Goal: Task Accomplishment & Management: Complete application form

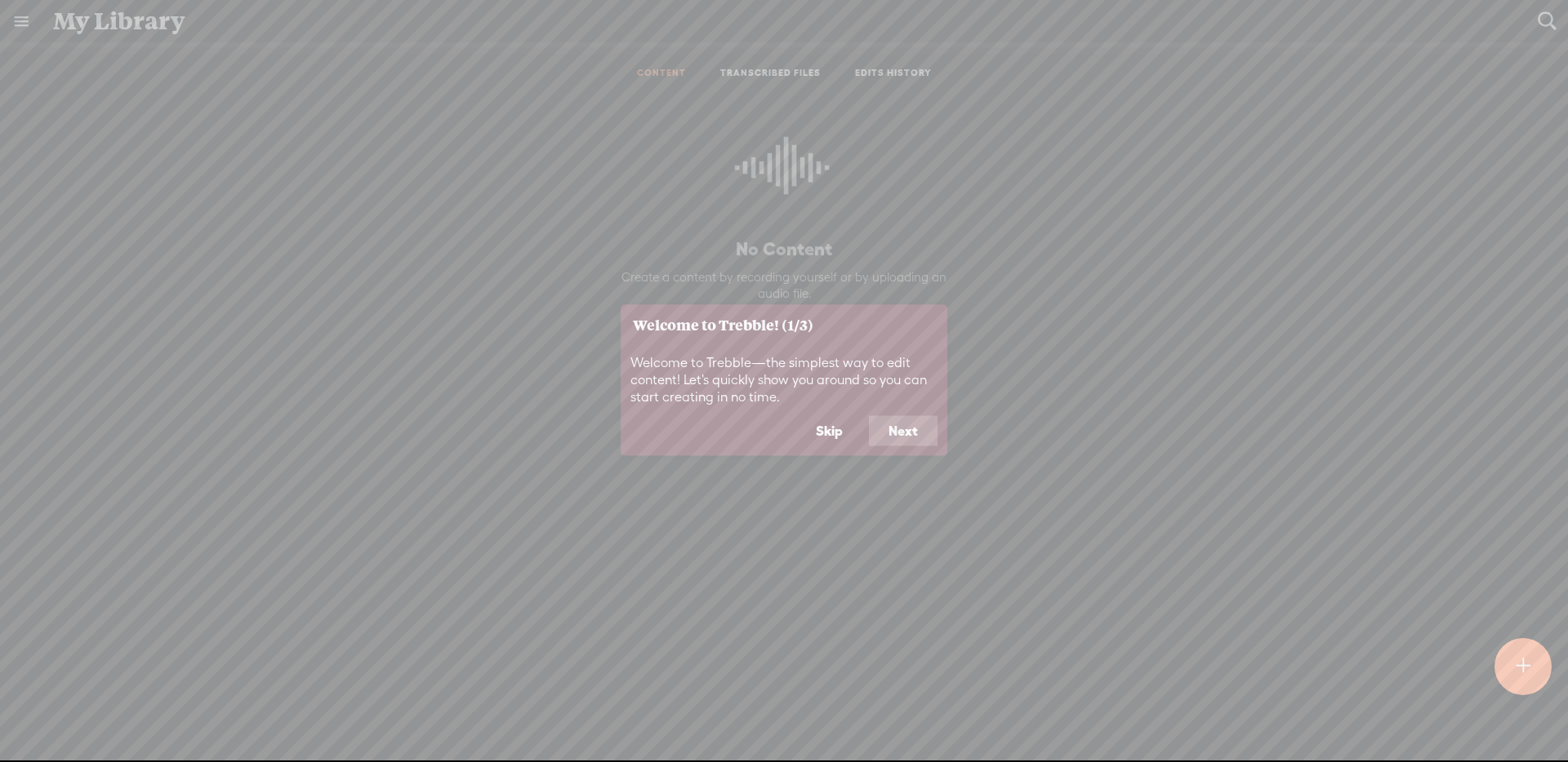
click at [842, 441] on button "Skip" at bounding box center [829, 431] width 67 height 31
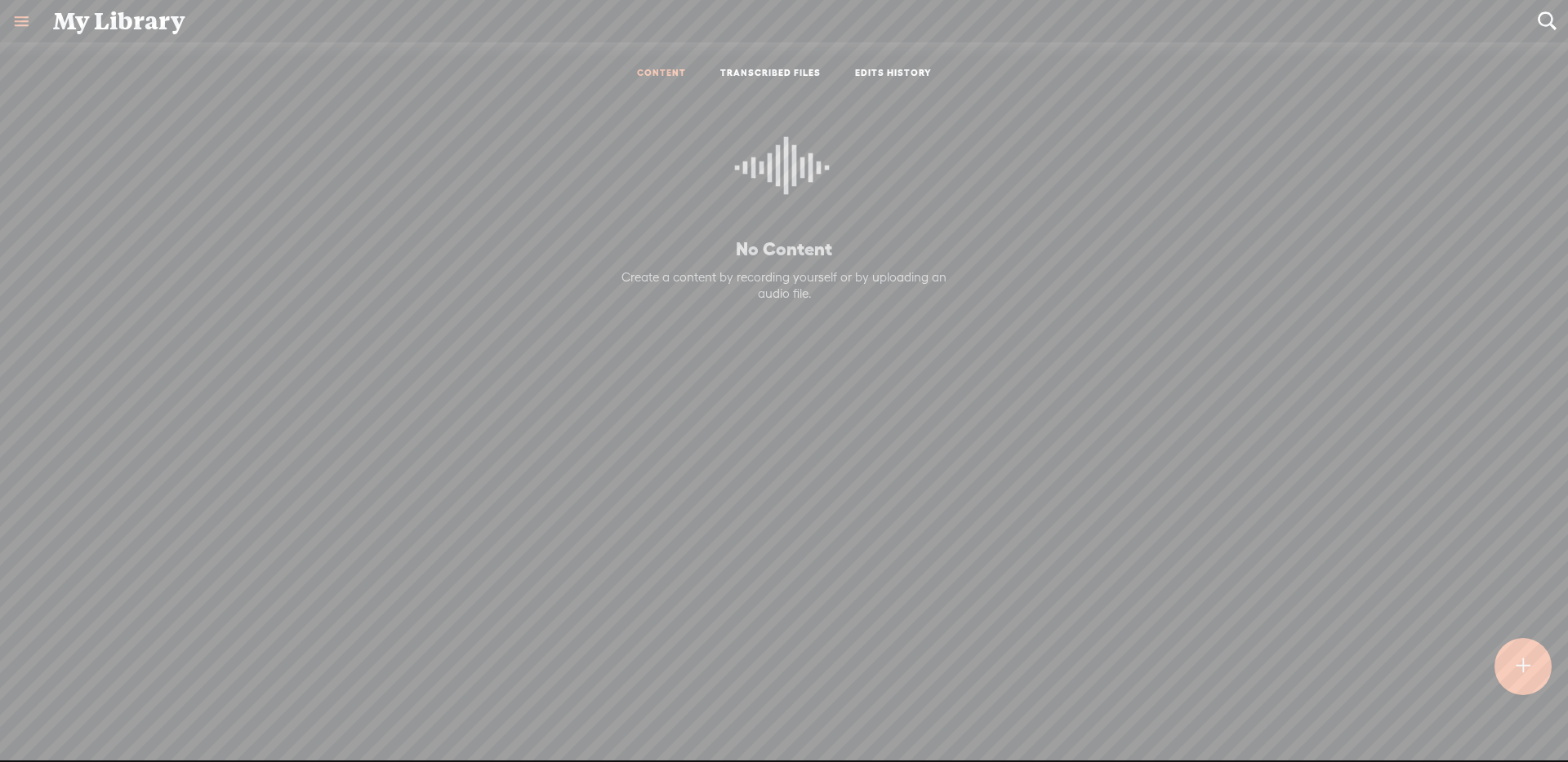
click at [1525, 662] on t at bounding box center [1524, 667] width 14 height 36
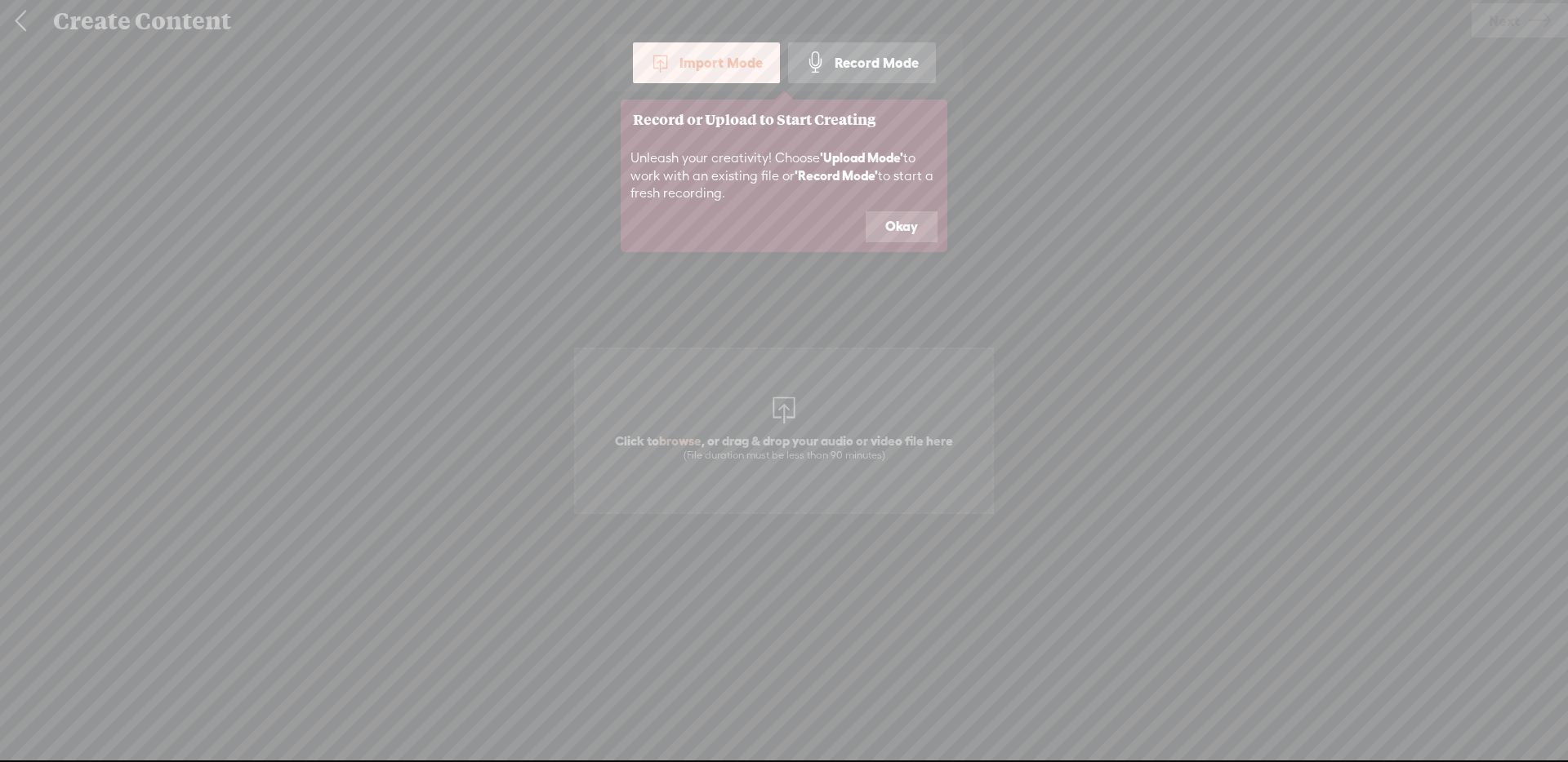
click at [815, 374] on icon at bounding box center [784, 381] width 1568 height 762
click at [891, 219] on button "Okay" at bounding box center [901, 227] width 71 height 31
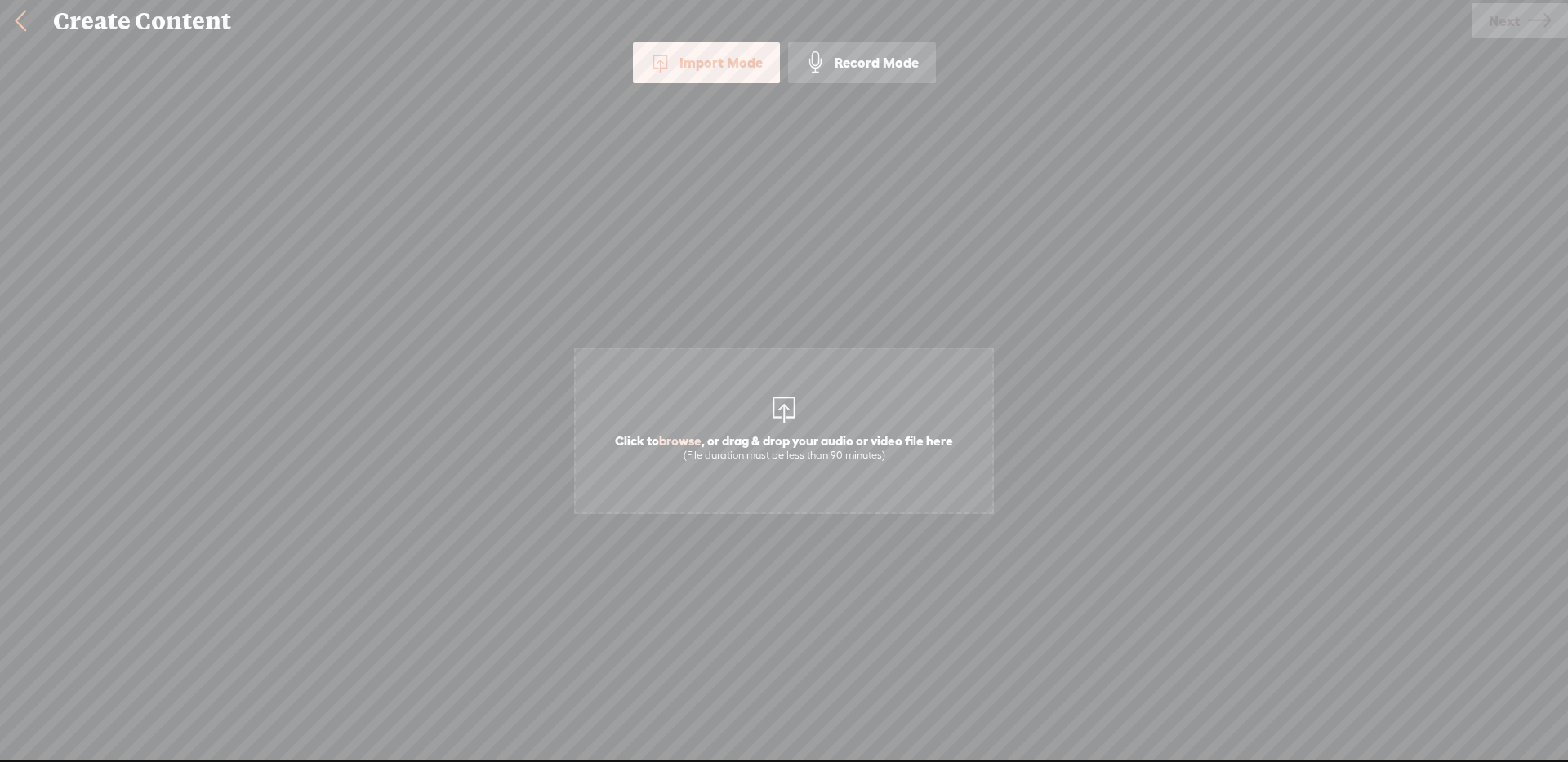
click at [892, 367] on span "Click to browse , or drag & drop your audio or video file here (File duration m…" at bounding box center [784, 431] width 420 height 167
click at [1484, 35] on link "Next" at bounding box center [1520, 20] width 96 height 35
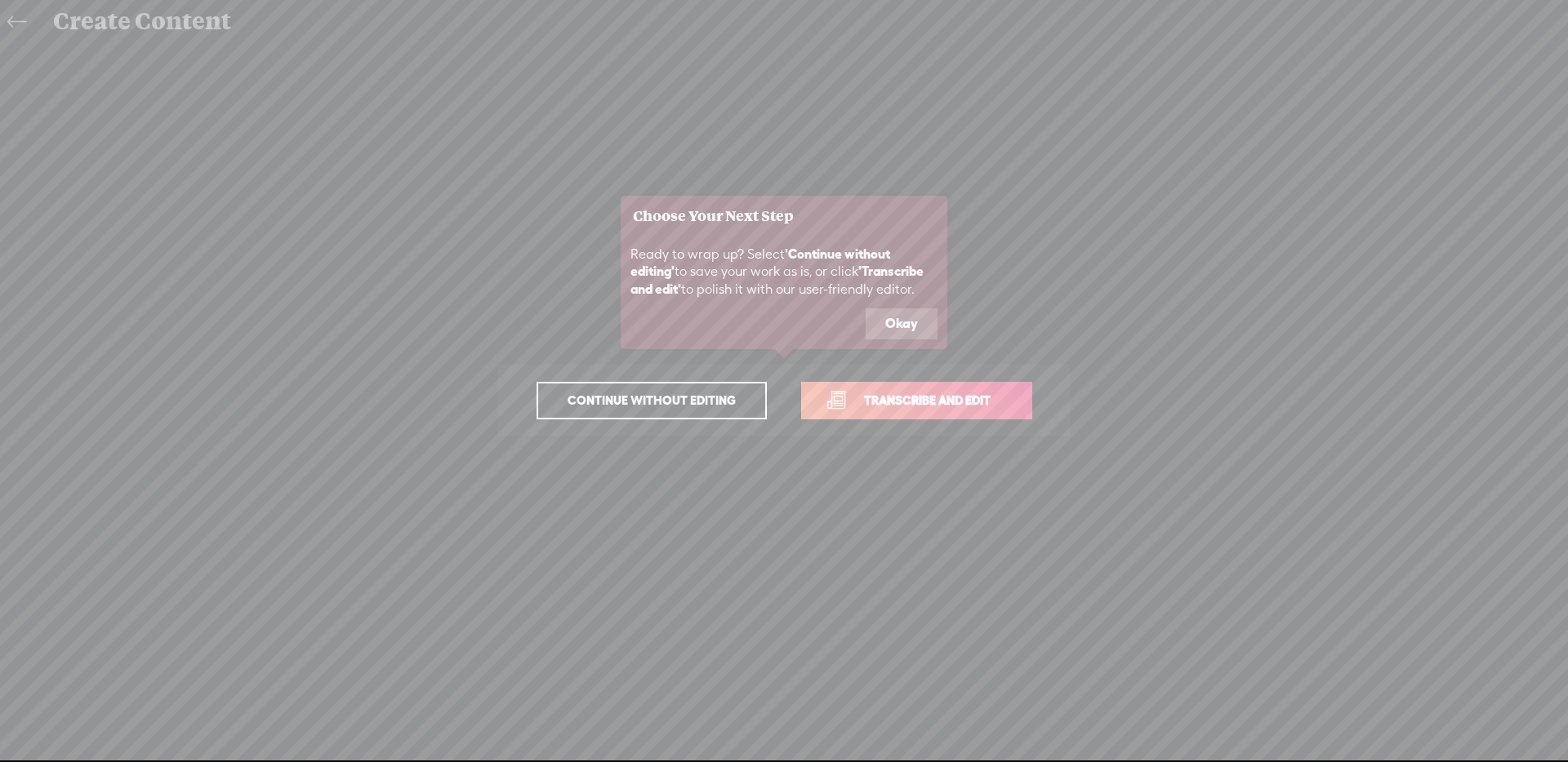
click at [989, 395] on span "Transcribe and edit" at bounding box center [927, 399] width 161 height 18
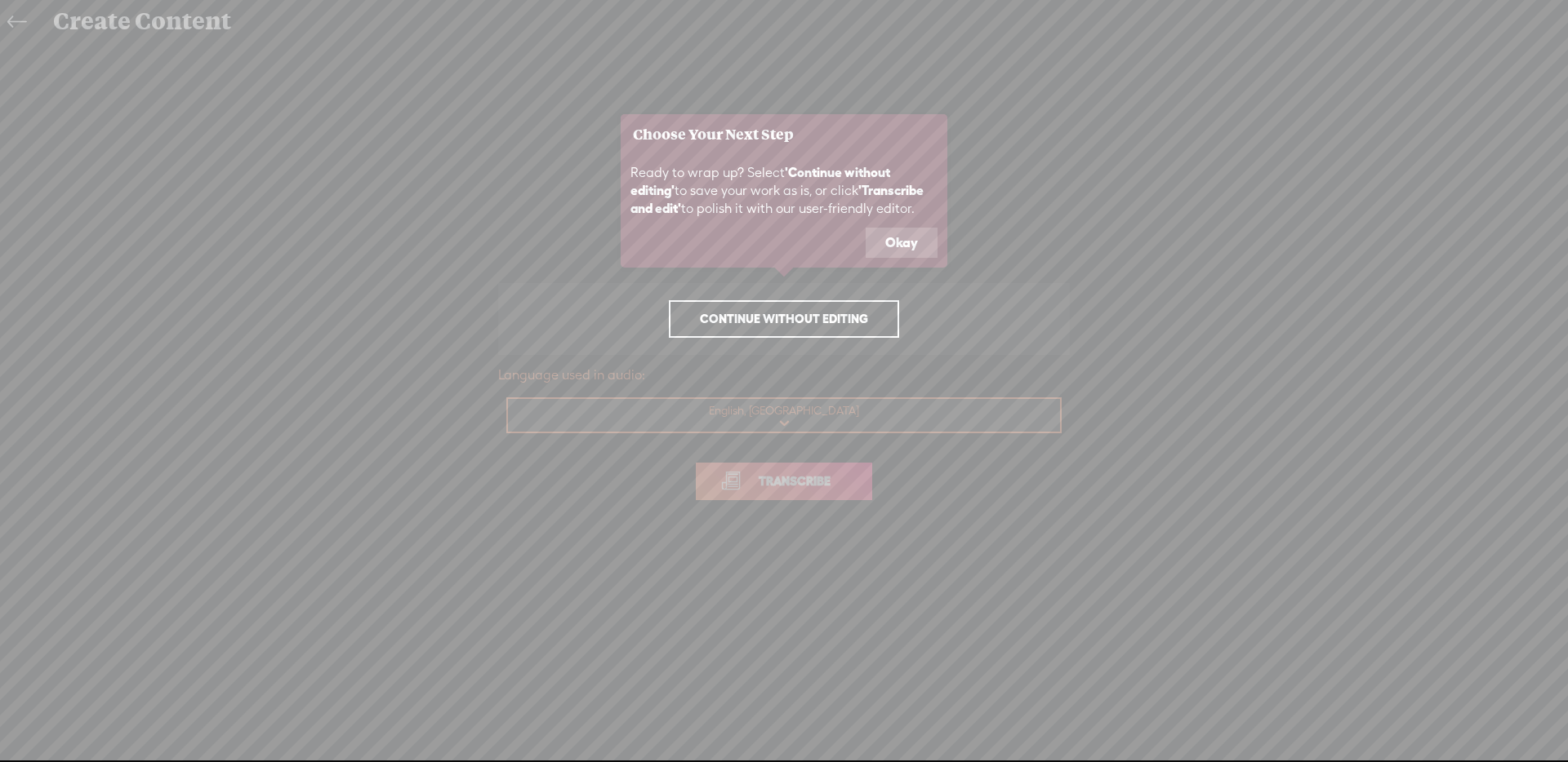
click at [907, 244] on button "Okay" at bounding box center [901, 243] width 71 height 31
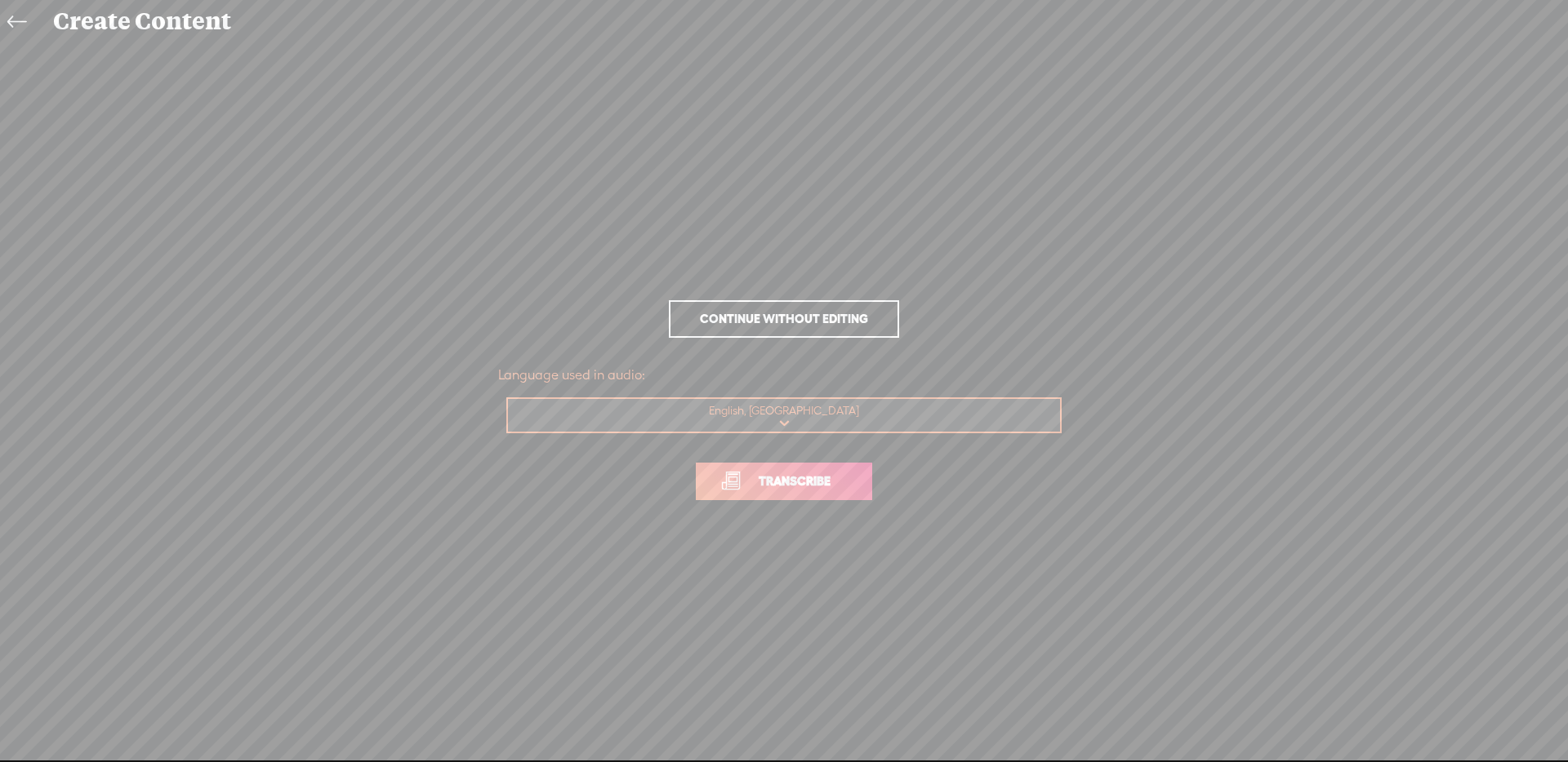
drag, startPoint x: 856, startPoint y: 477, endPoint x: 984, endPoint y: 310, distance: 210.4
click at [856, 476] on link "Transcribe" at bounding box center [784, 481] width 177 height 38
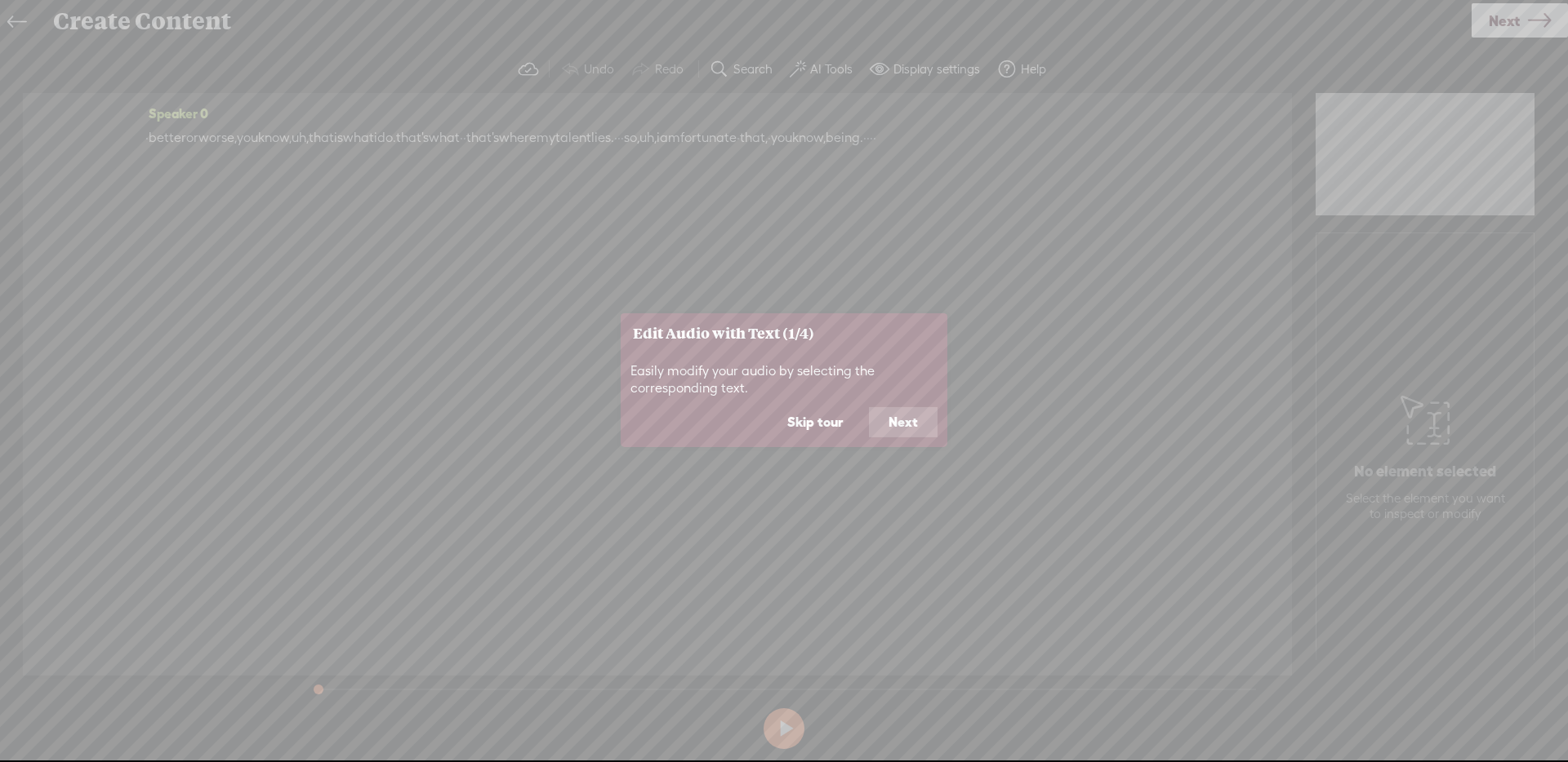
drag, startPoint x: 921, startPoint y: 418, endPoint x: 940, endPoint y: 416, distance: 19.1
click at [920, 418] on button "Next" at bounding box center [903, 422] width 69 height 31
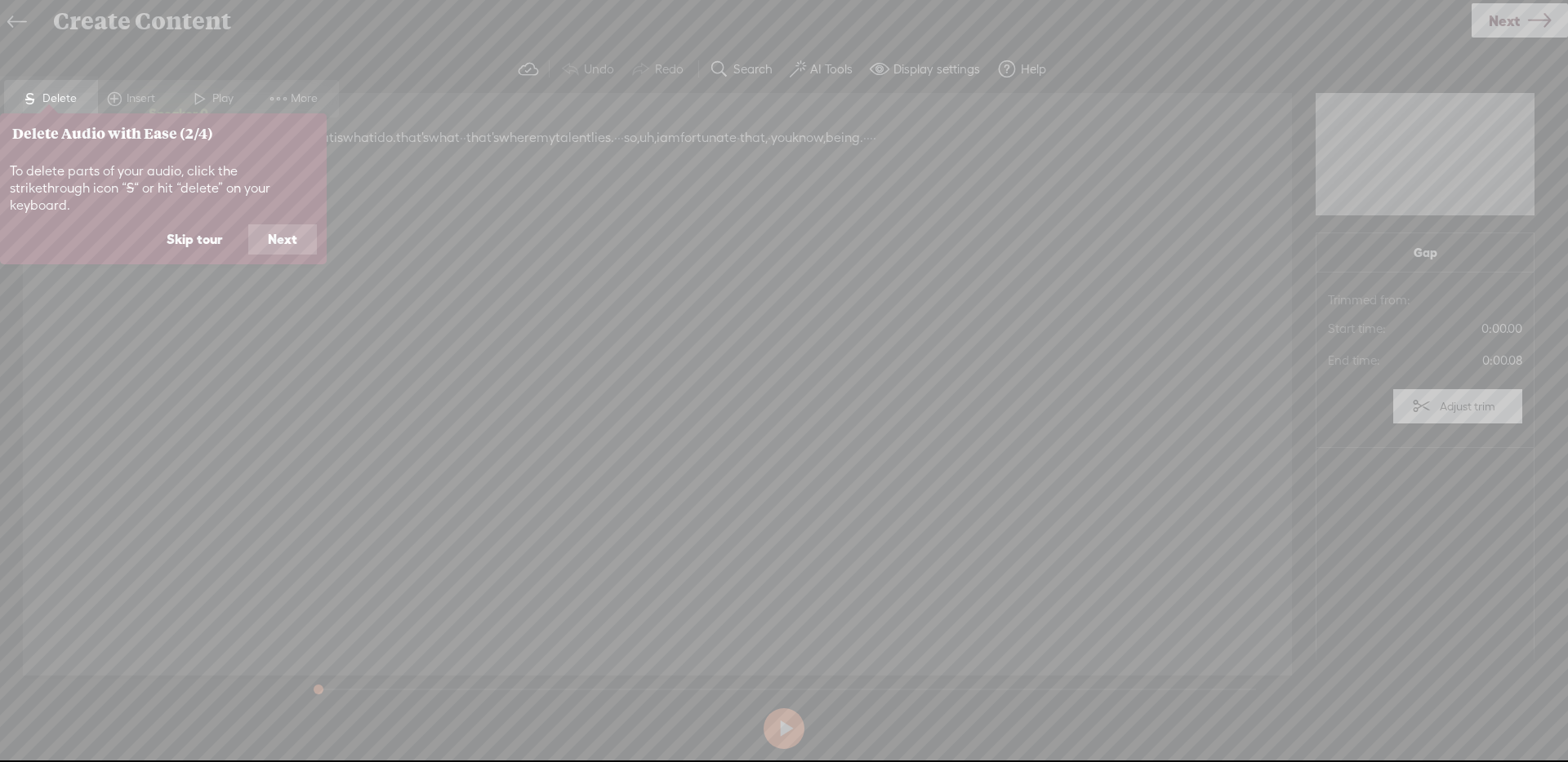
drag, startPoint x: 179, startPoint y: 225, endPoint x: 280, endPoint y: 181, distance: 110.2
click at [179, 225] on button "Skip tour" at bounding box center [194, 240] width 95 height 31
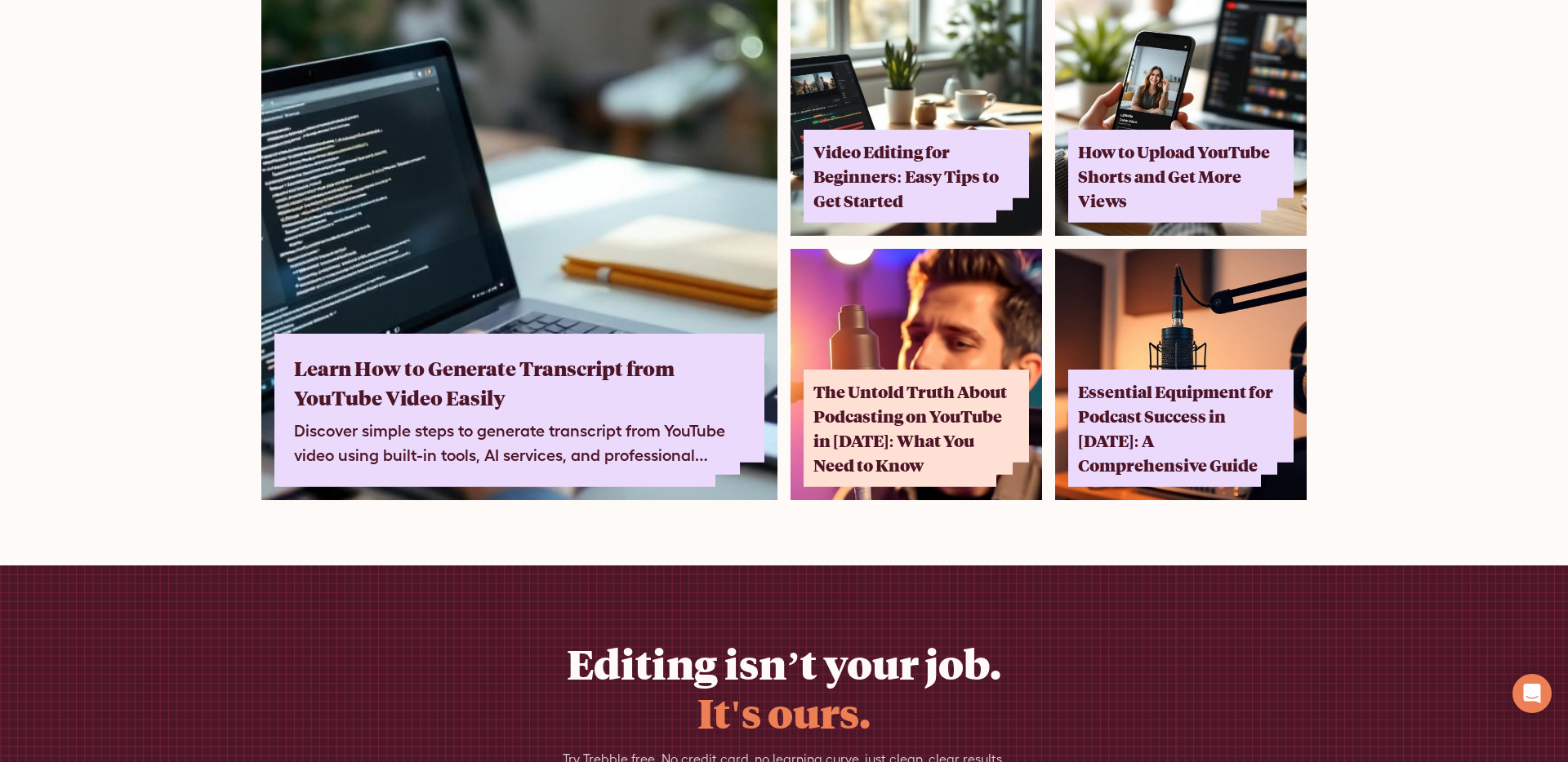
scroll to position [10798, 0]
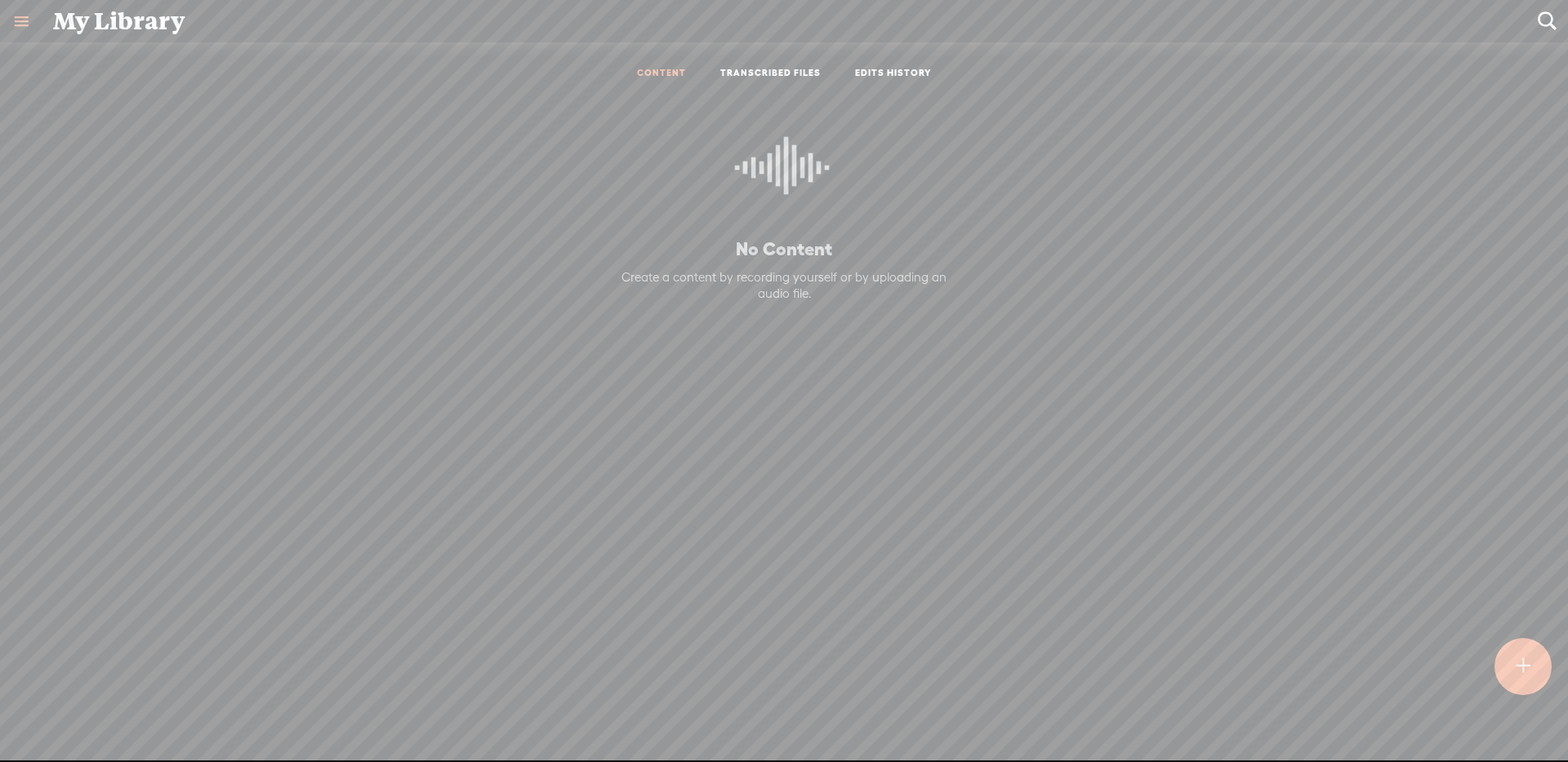
click at [34, 30] on link at bounding box center [21, 21] width 42 height 42
click at [103, 711] on div "SETTINGS" at bounding box center [108, 723] width 191 height 49
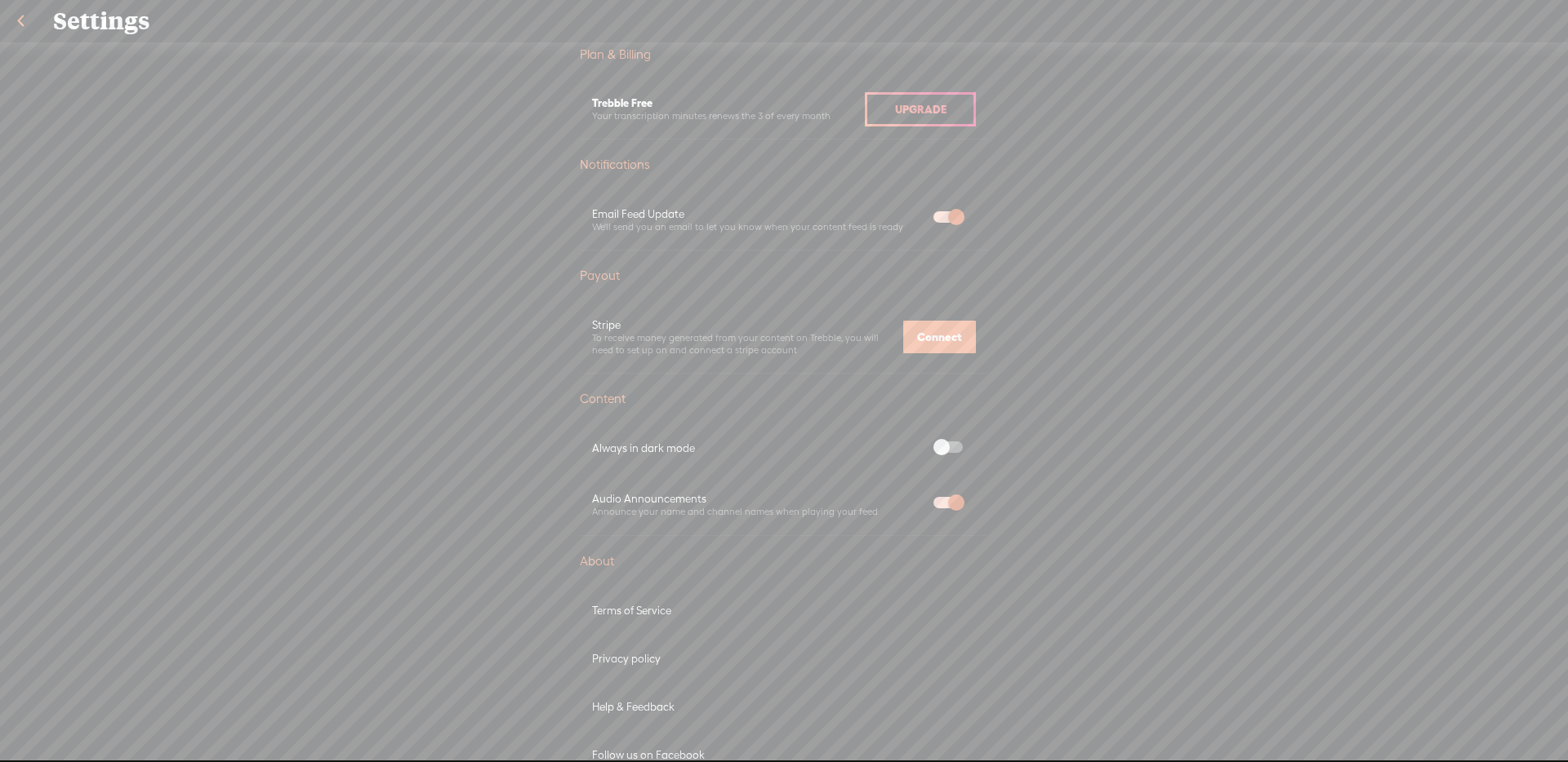
scroll to position [725, 0]
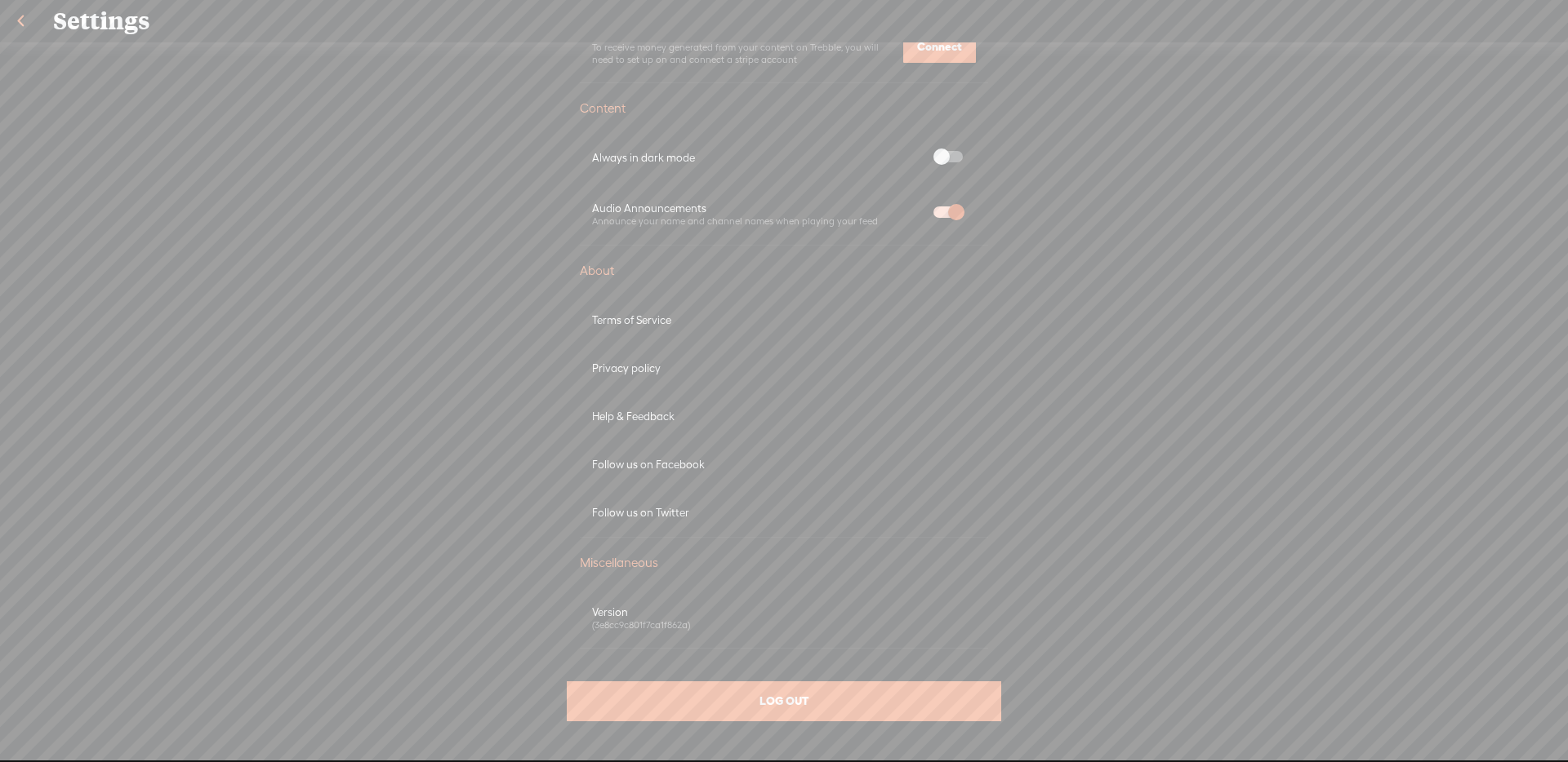
click at [890, 708] on div "LOG OUT" at bounding box center [784, 701] width 434 height 40
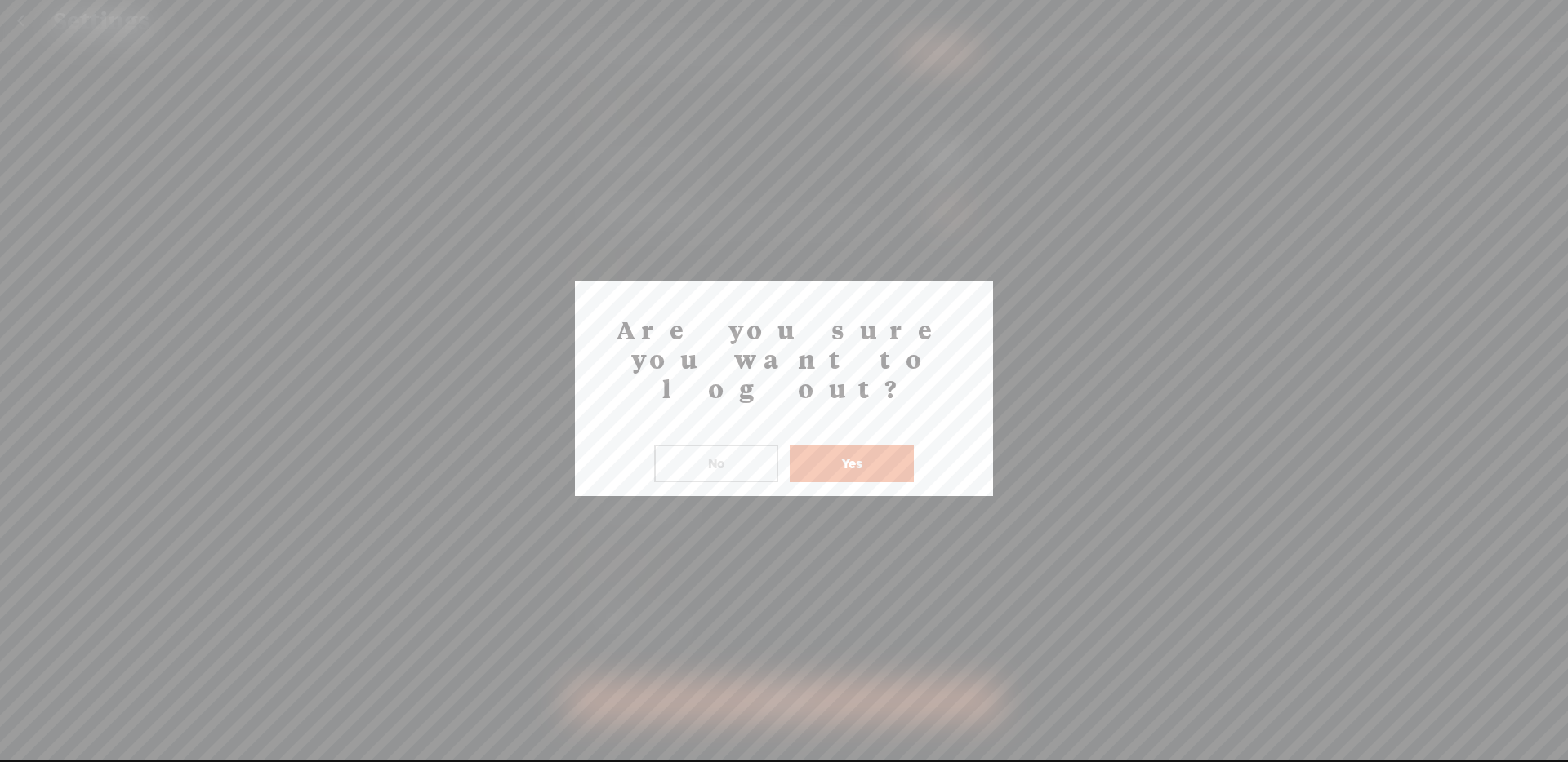
click at [871, 445] on button "Yes" at bounding box center [851, 463] width 124 height 38
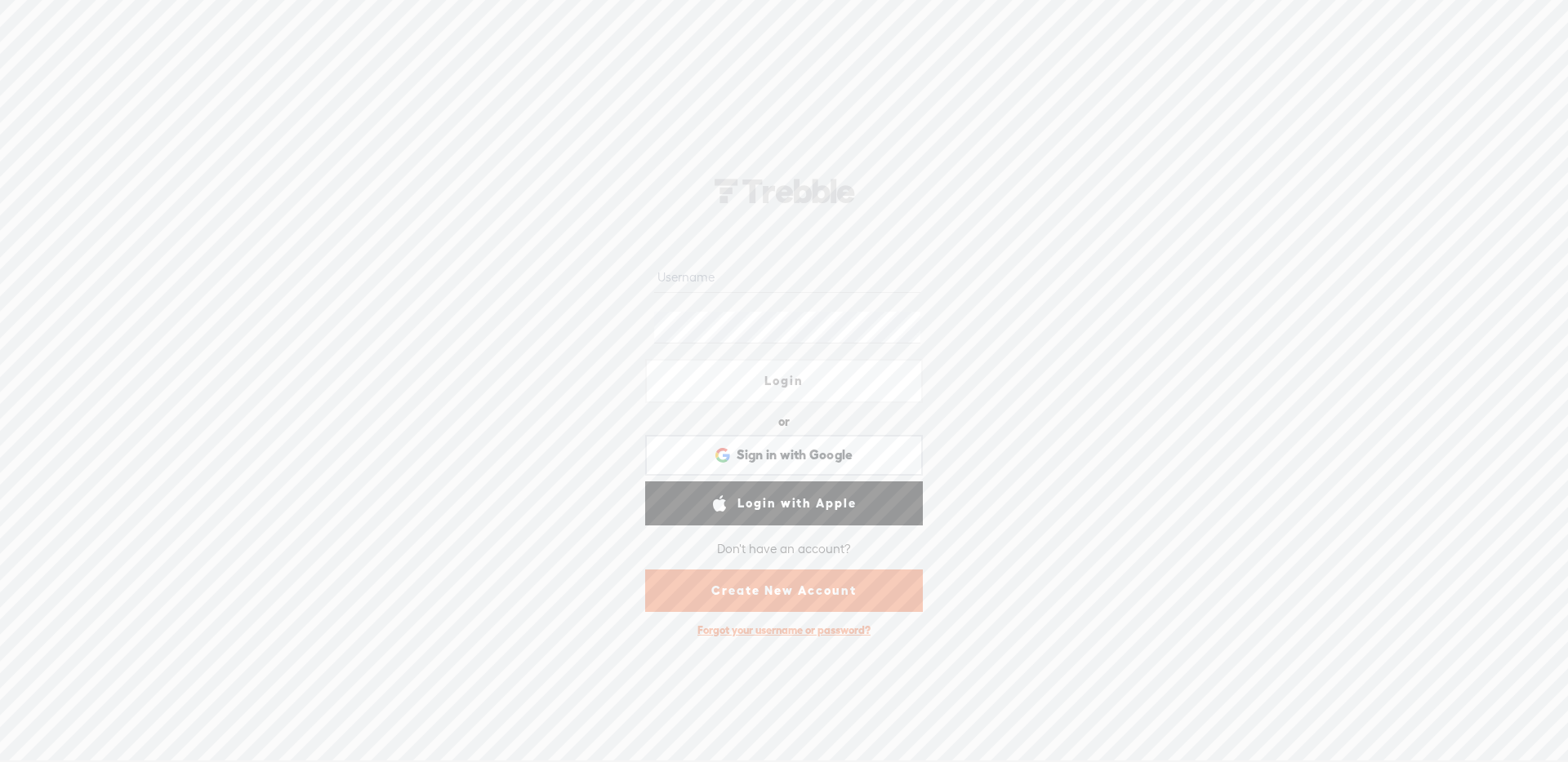
click at [800, 587] on link "Create New Account" at bounding box center [784, 591] width 278 height 42
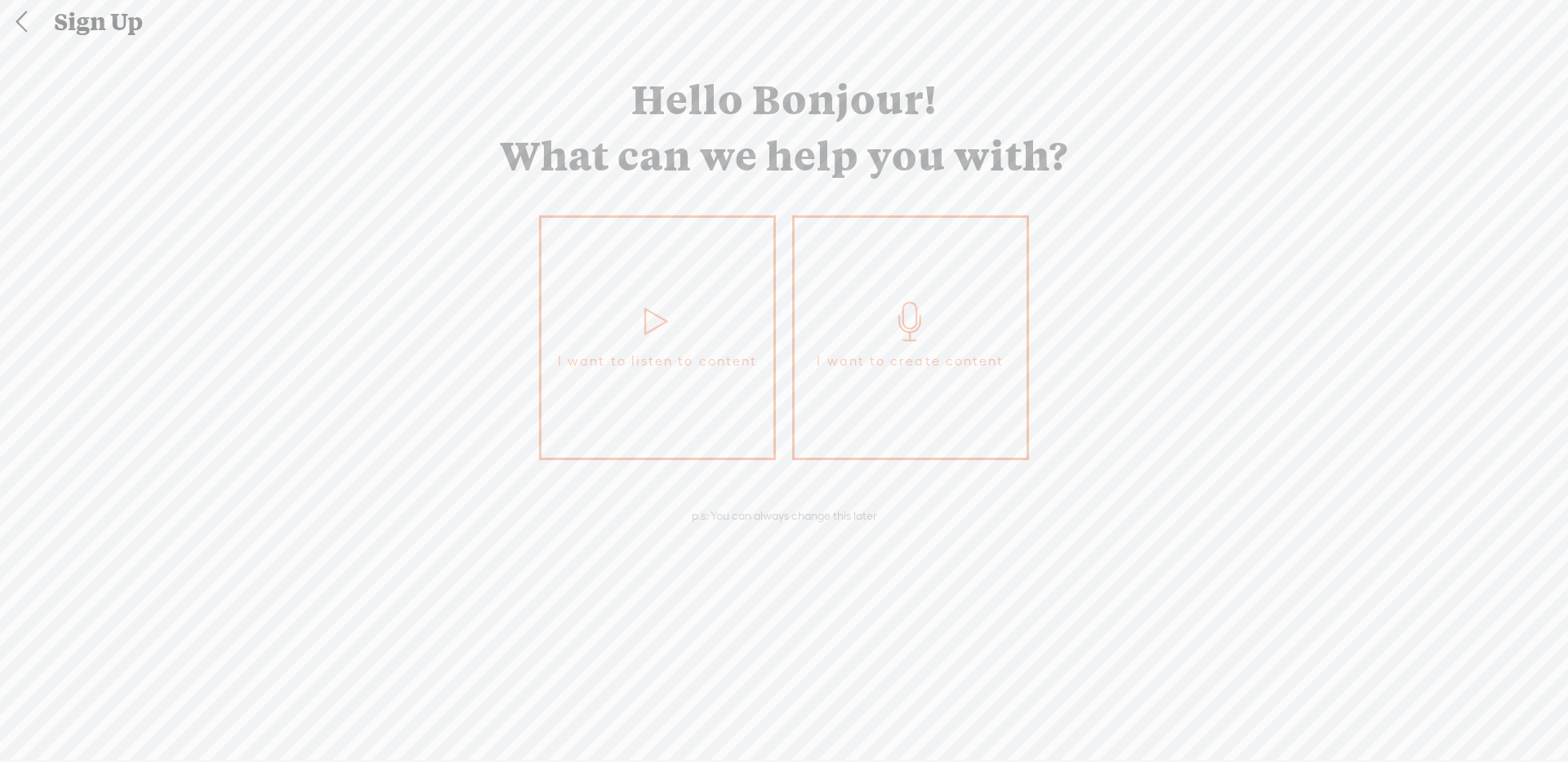
click at [893, 342] on link "I want to create content" at bounding box center [910, 338] width 236 height 245
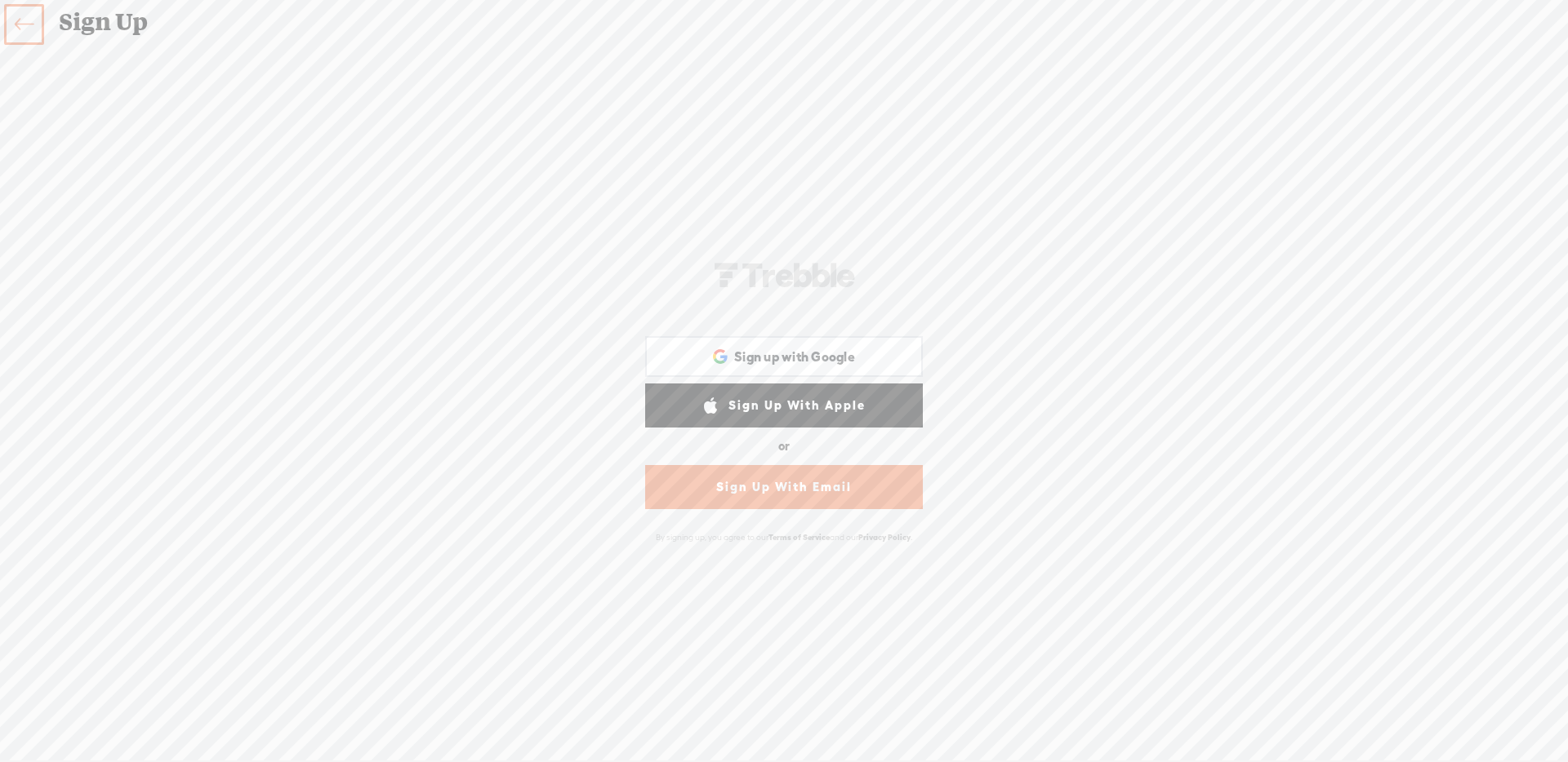
click at [736, 484] on link "Sign Up With Email" at bounding box center [784, 487] width 278 height 44
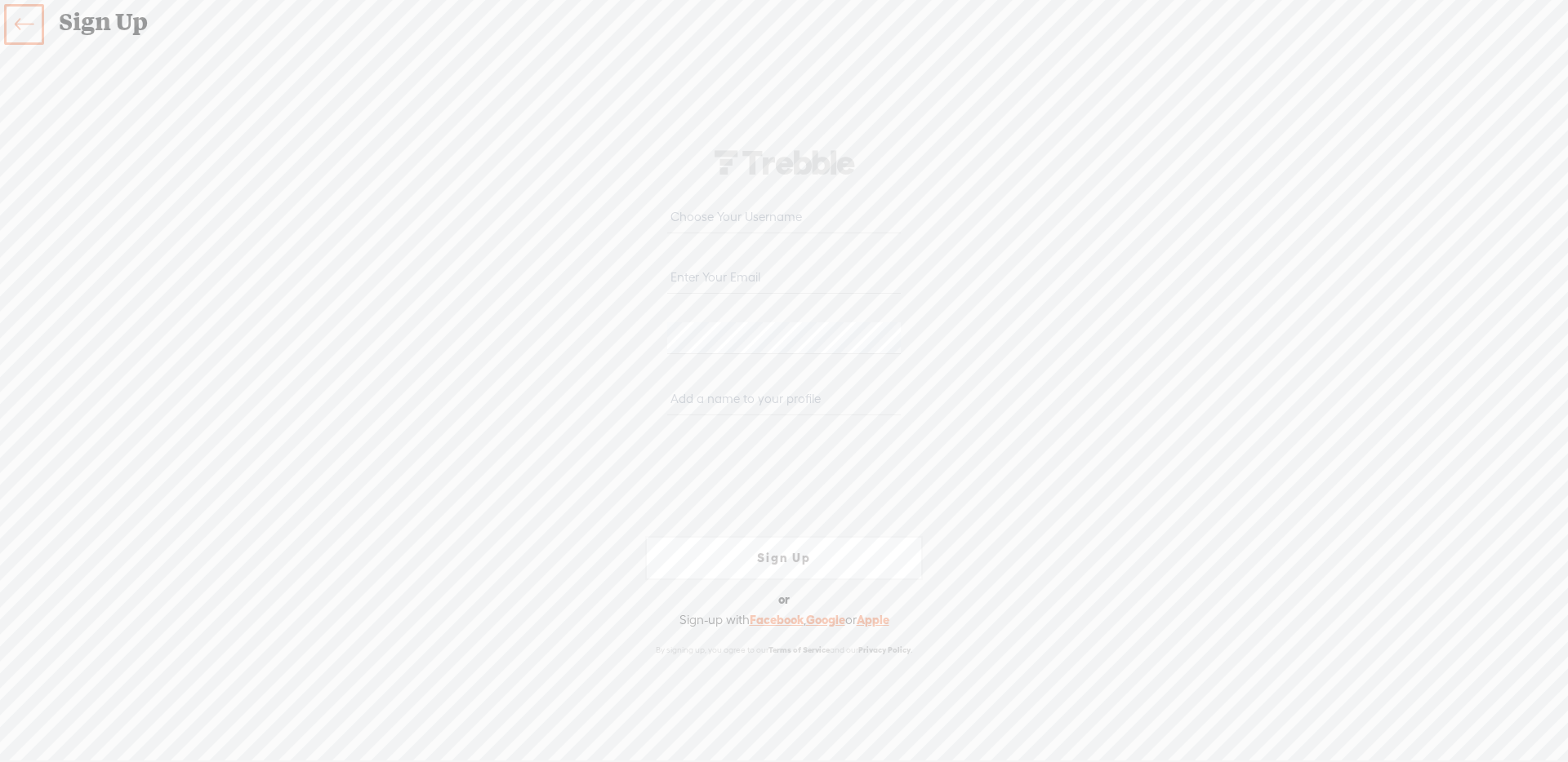
click at [736, 222] on input "text" at bounding box center [783, 217] width 233 height 32
type input "armelsep5"
click at [709, 283] on input "email" at bounding box center [783, 278] width 233 height 32
click at [785, 278] on input "armelbeaudry+sept3@gmail.com" at bounding box center [783, 278] width 233 height 32
type input "armelbeaudry+sept5@gmail.com"
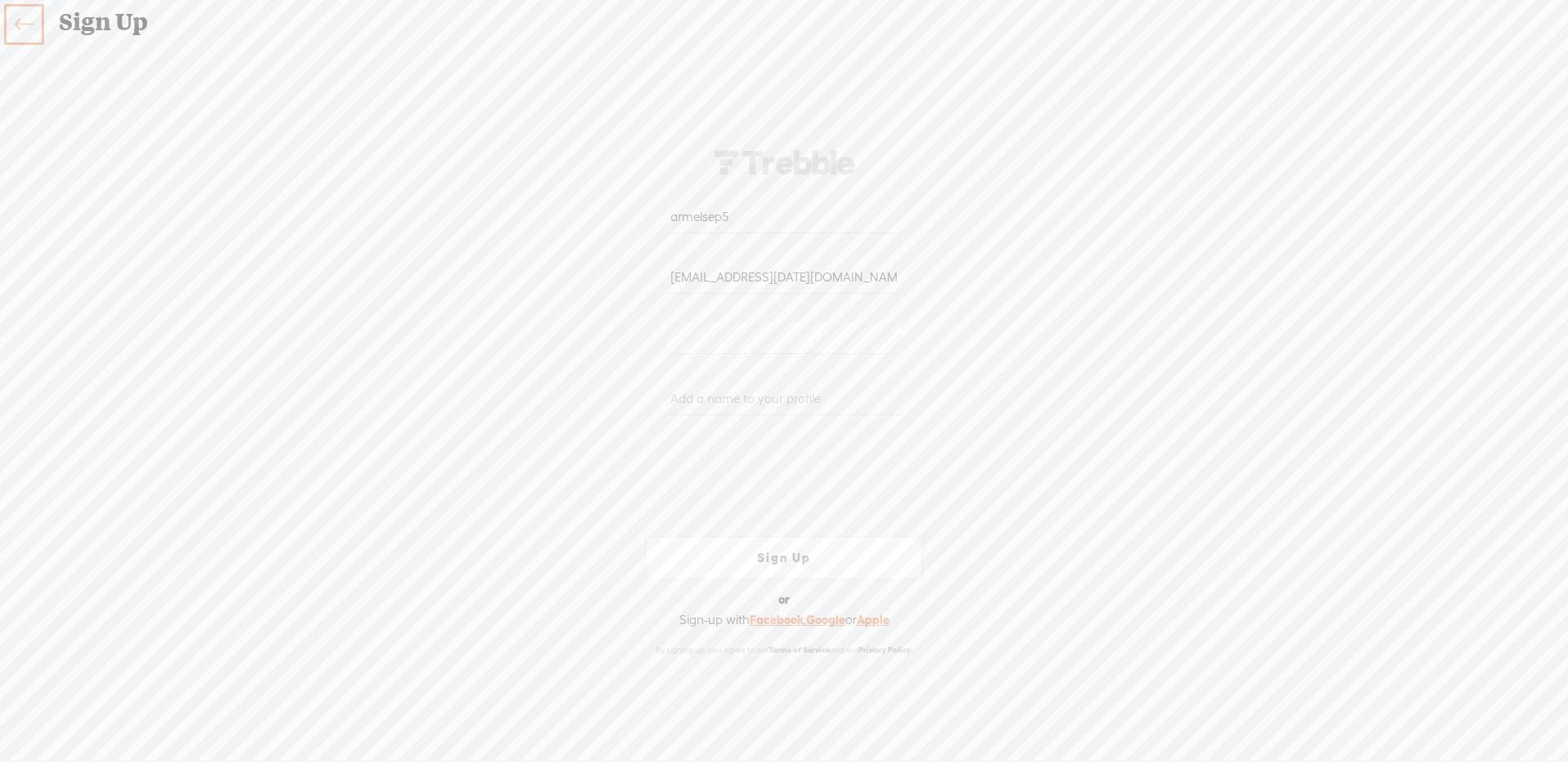
click at [707, 394] on input "text" at bounding box center [783, 399] width 233 height 32
click at [771, 408] on input "armelsep4" at bounding box center [783, 399] width 233 height 32
type input "armelsep5"
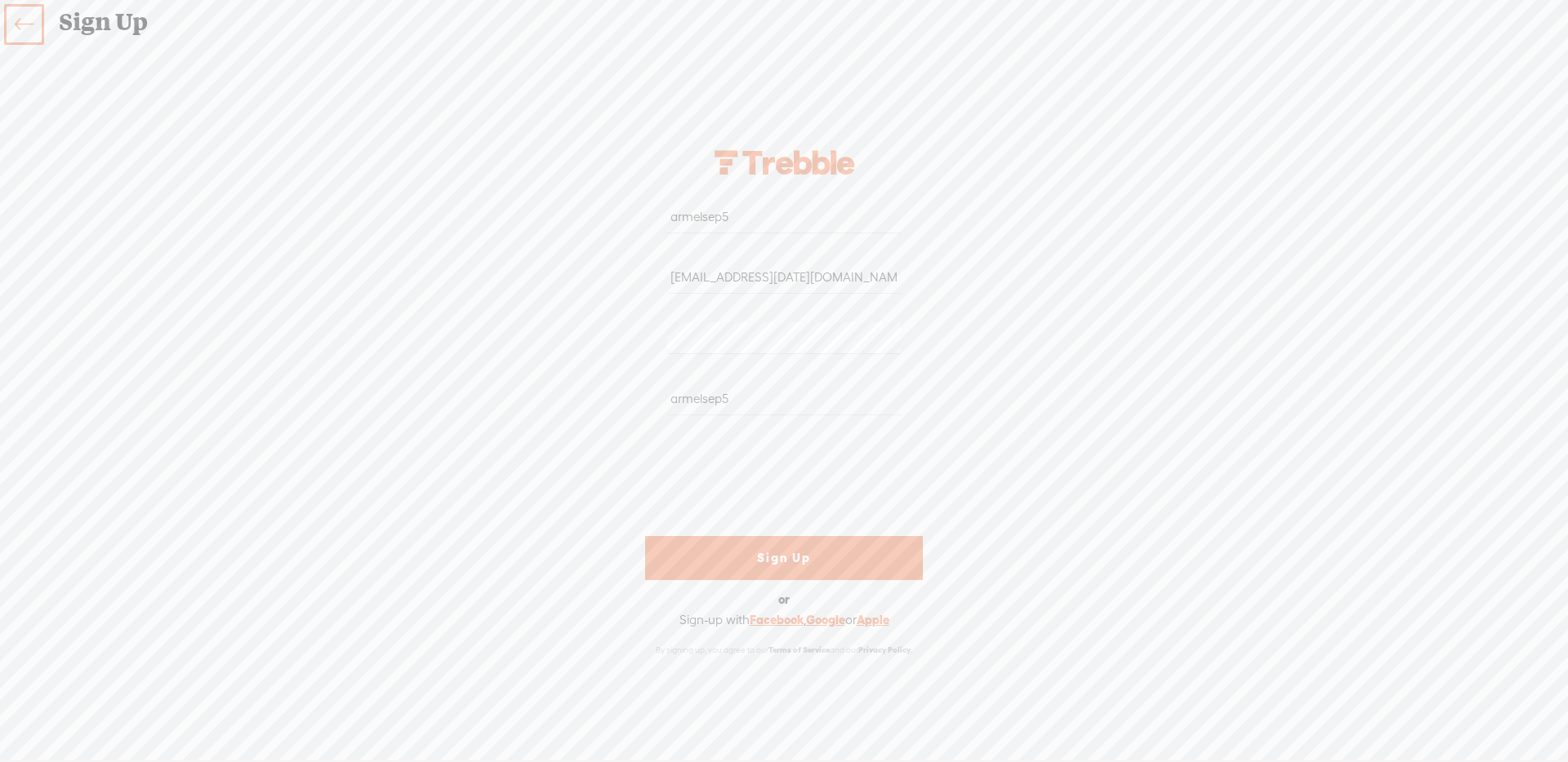
click at [719, 567] on link "Sign Up" at bounding box center [784, 558] width 278 height 44
